Goal: Information Seeking & Learning: Learn about a topic

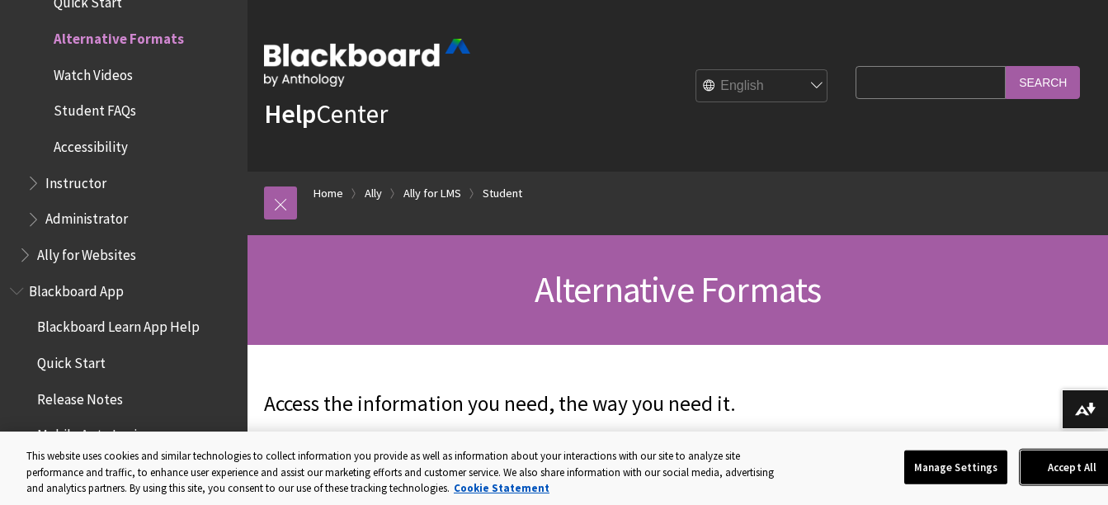
click at [1051, 466] on button "Accept All" at bounding box center [1071, 467] width 103 height 35
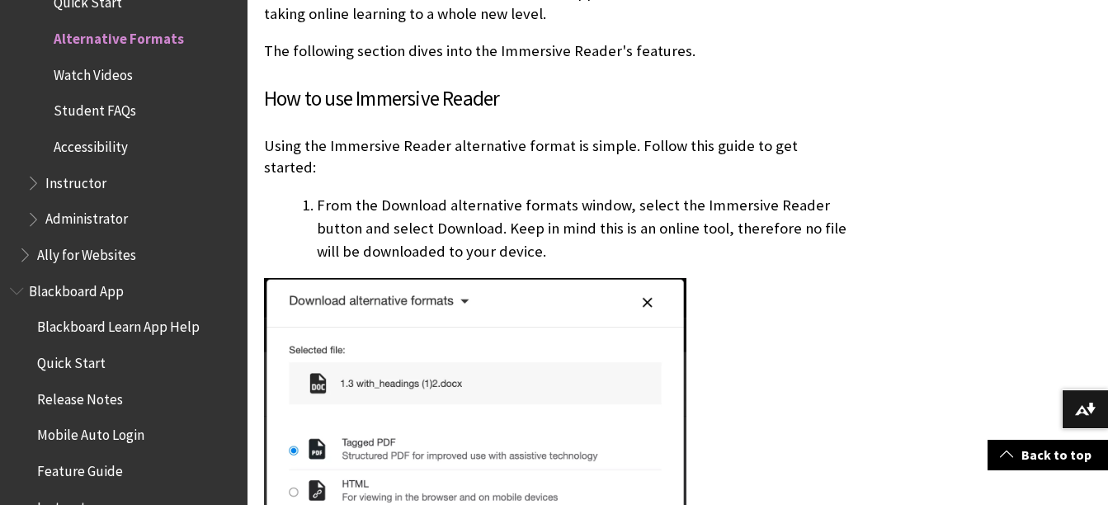
scroll to position [4124, 0]
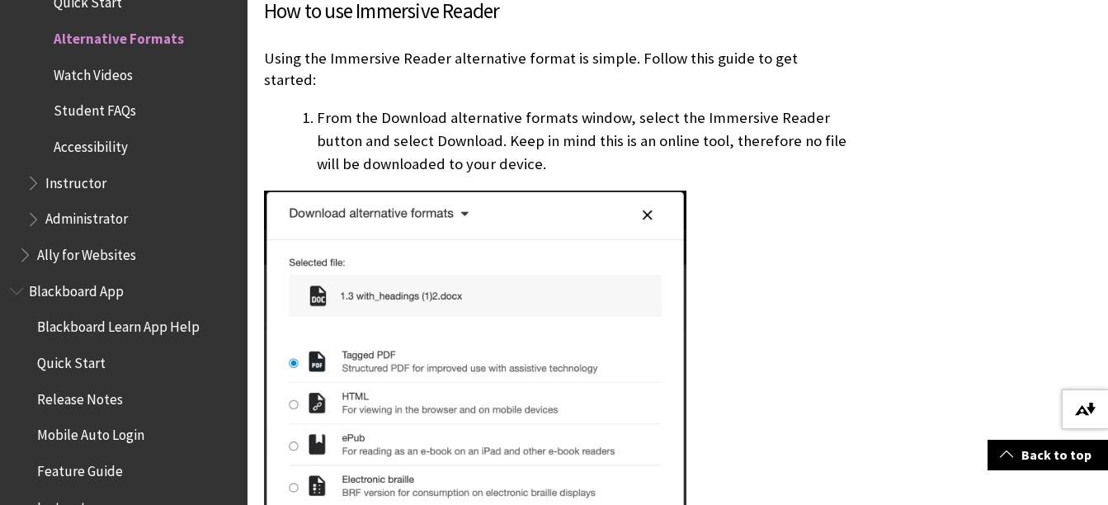
click at [1086, 406] on img at bounding box center [1085, 409] width 21 height 13
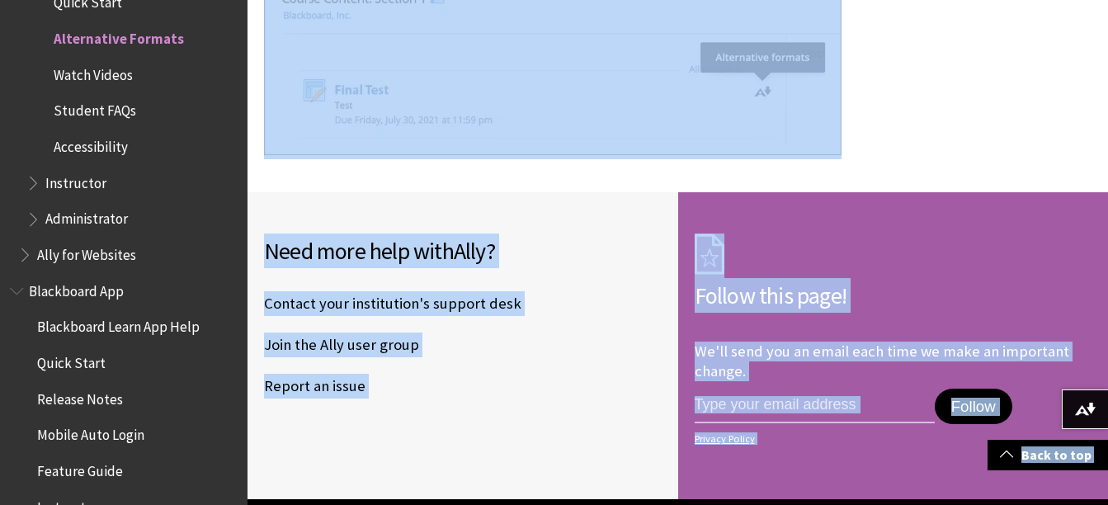
scroll to position [20005, 0]
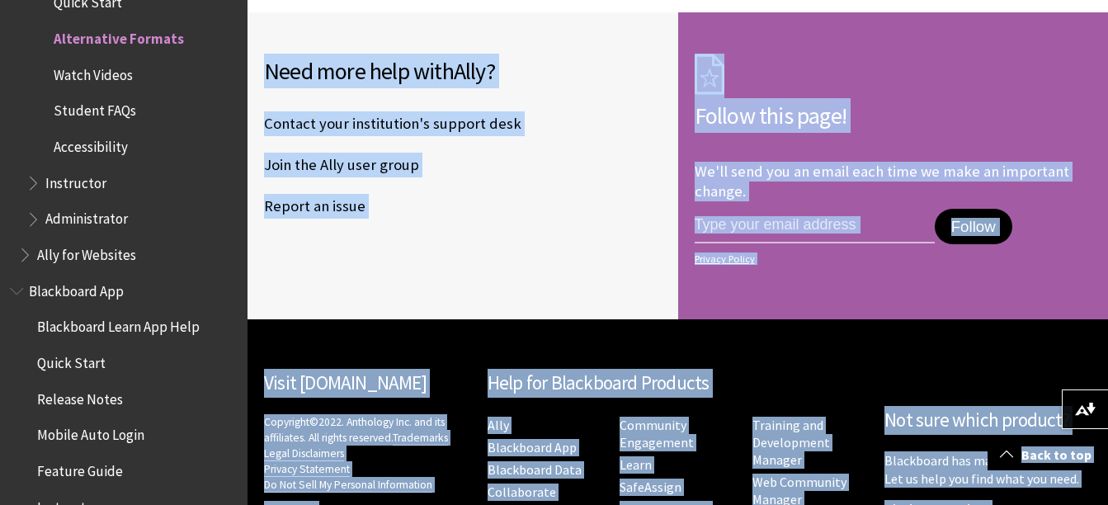
drag, startPoint x: 1036, startPoint y: 412, endPoint x: 1058, endPoint y: 547, distance: 137.1
click at [575, 186] on li "Report an issue" at bounding box center [463, 206] width 398 height 41
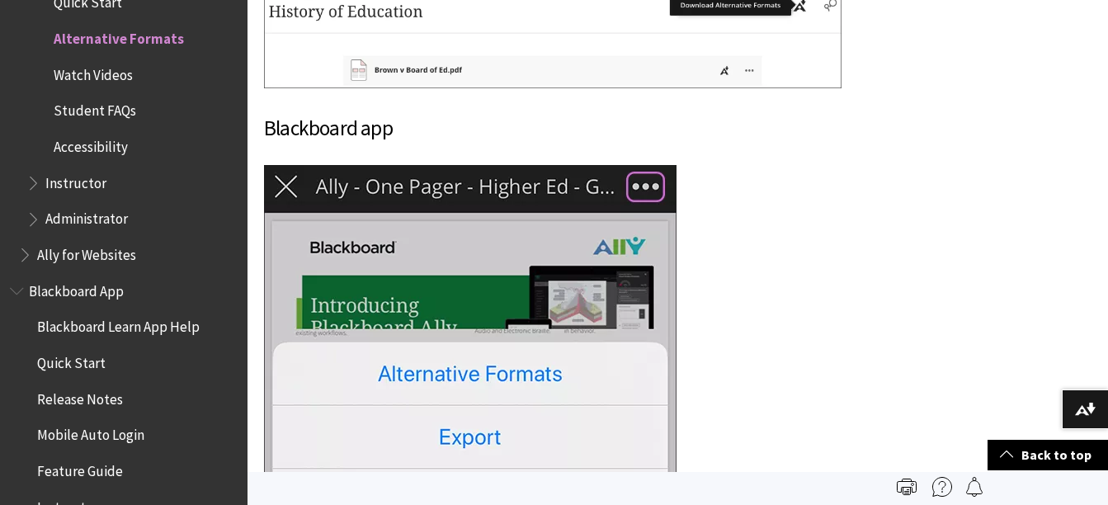
scroll to position [18273, 0]
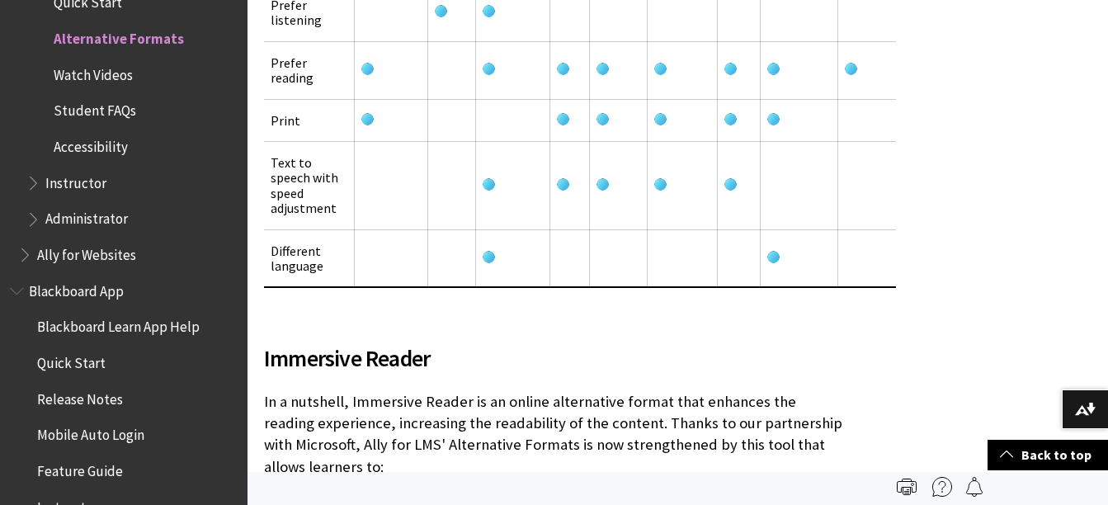
scroll to position [0, 0]
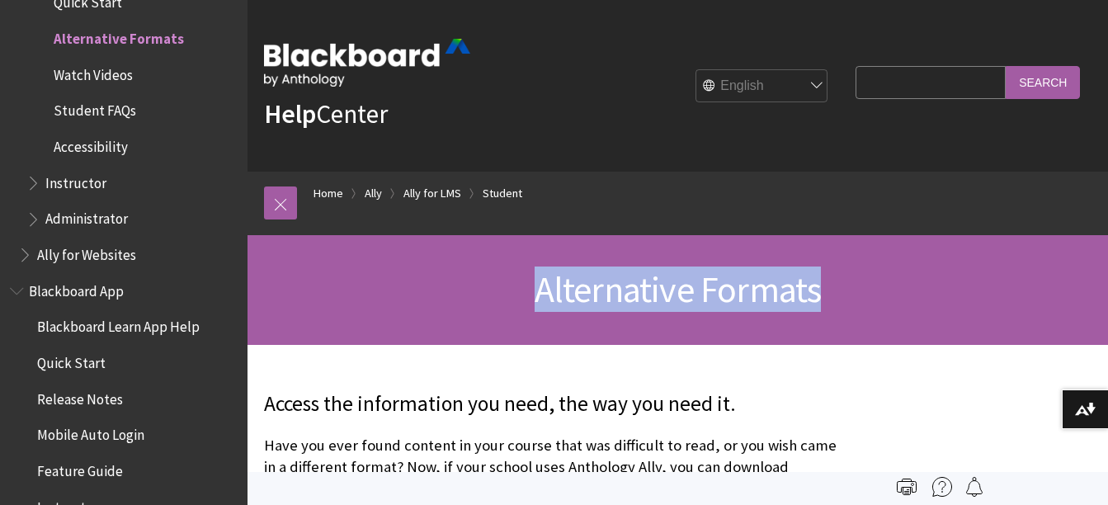
drag, startPoint x: 830, startPoint y: 286, endPoint x: 514, endPoint y: 324, distance: 318.2
click at [514, 324] on div "Alternative Formats" at bounding box center [677, 290] width 860 height 110
copy span "Alternative Formats"
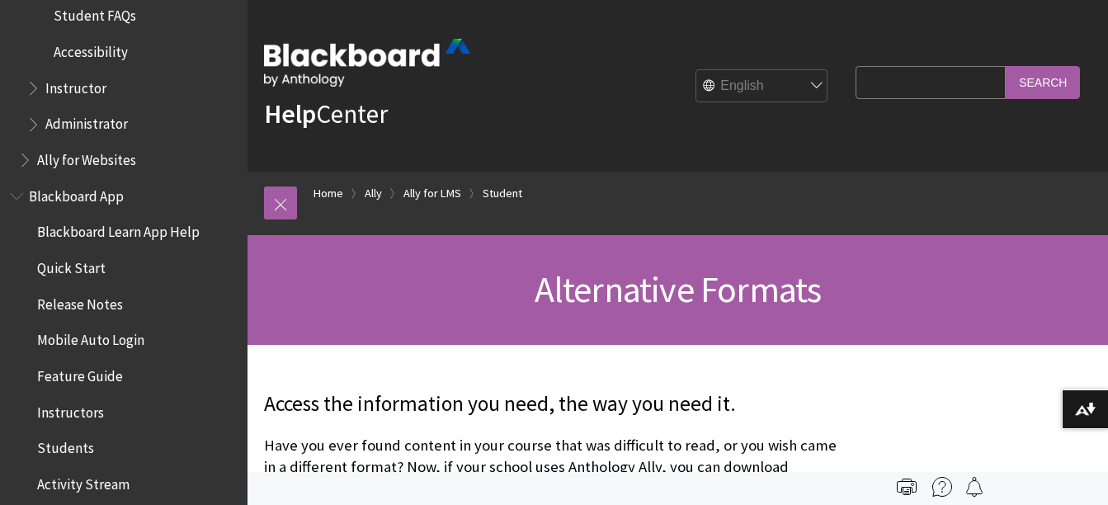
scroll to position [338, 0]
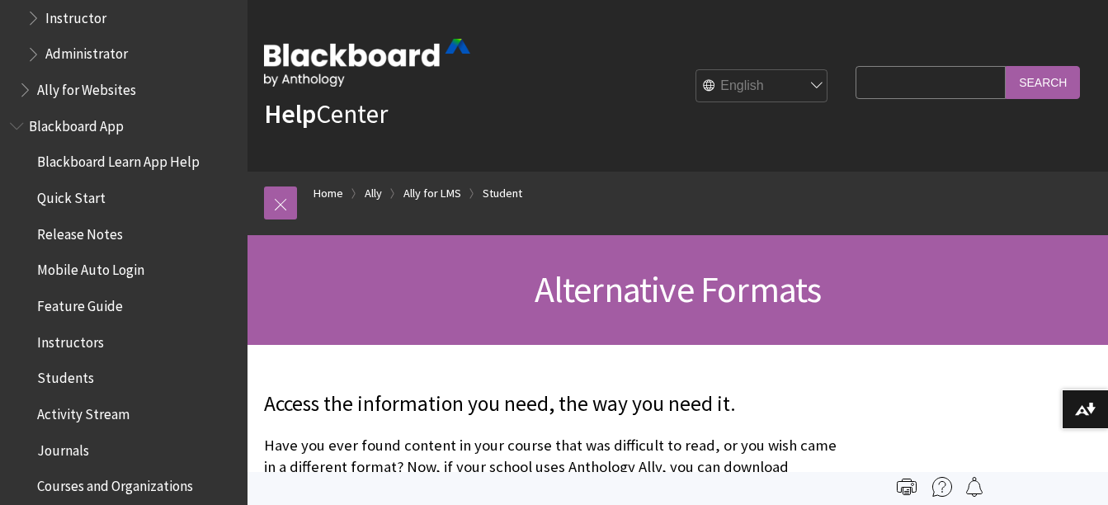
click at [945, 82] on input "Search Query" at bounding box center [930, 82] width 150 height 32
type input "record"
click at [1029, 76] on input "Search" at bounding box center [1043, 82] width 74 height 32
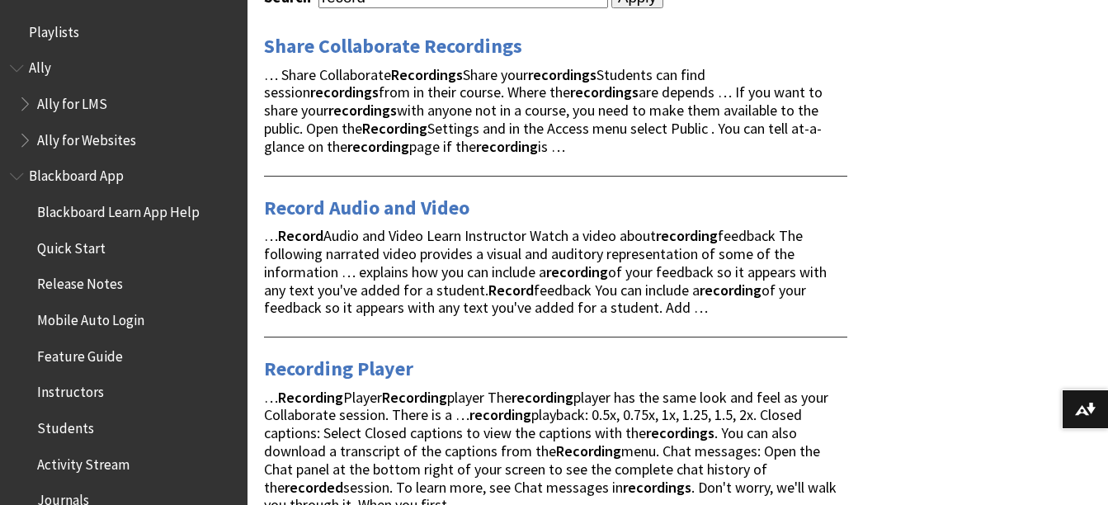
scroll to position [330, 0]
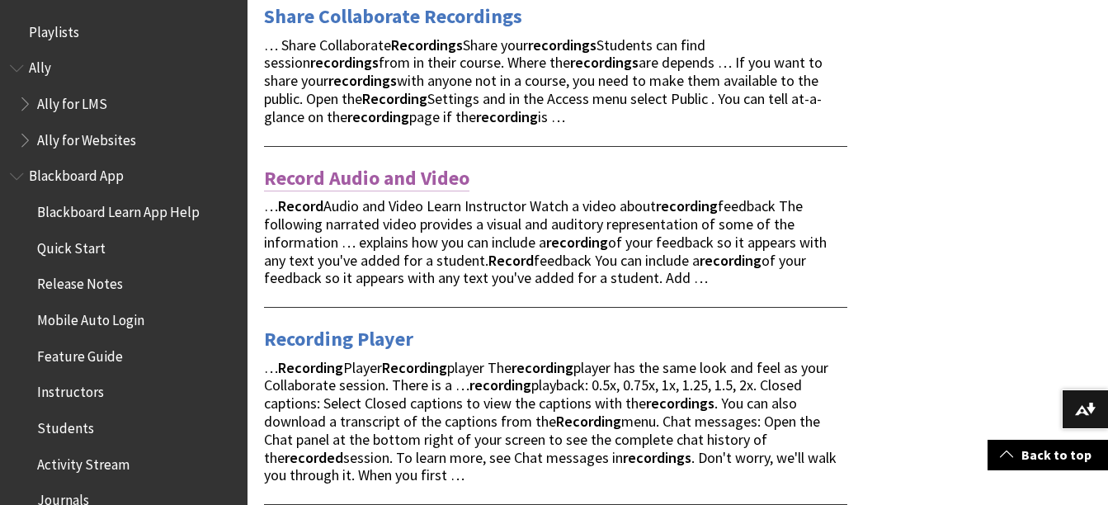
click at [353, 177] on link "Record Audio and Video" at bounding box center [366, 178] width 205 height 26
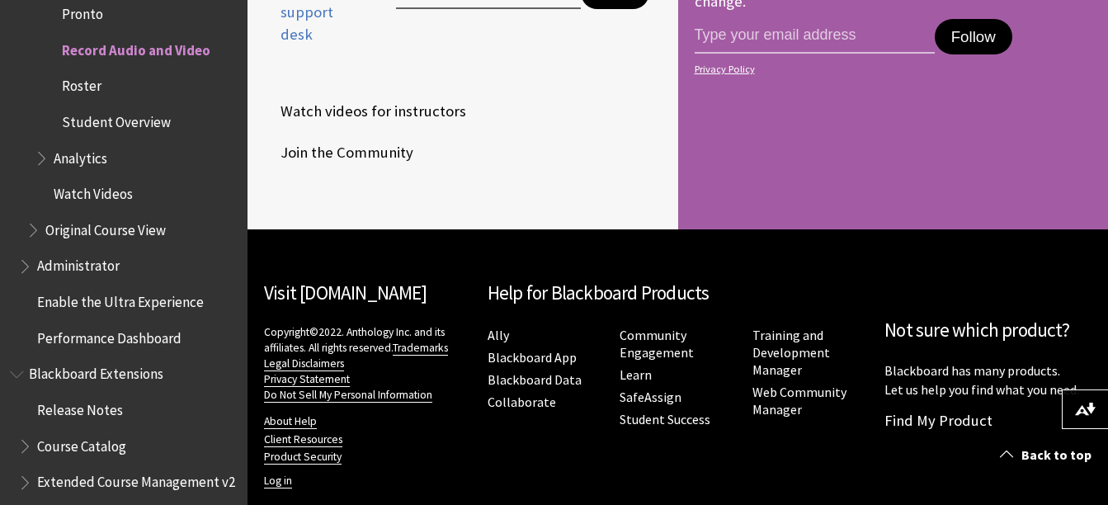
scroll to position [4314, 0]
